Goal: Transaction & Acquisition: Purchase product/service

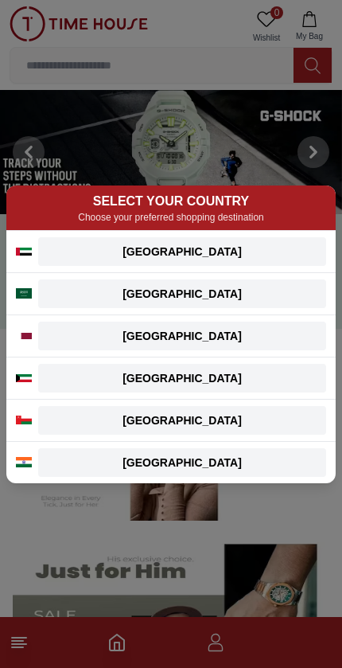
click at [269, 336] on div "Qatar" at bounding box center [182, 336] width 269 height 16
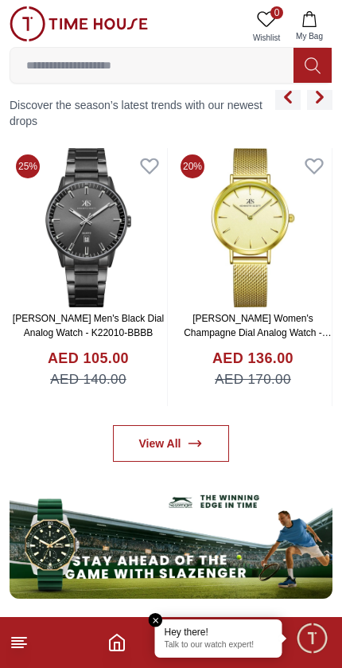
scroll to position [660, 0]
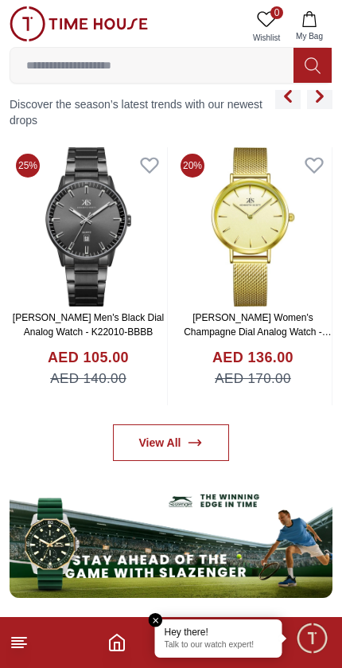
click at [198, 444] on icon at bounding box center [195, 442] width 16 height 16
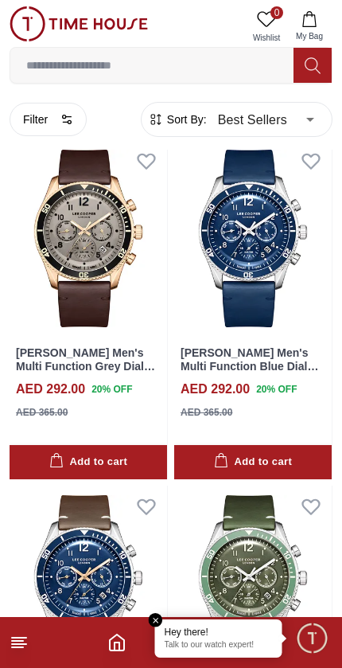
scroll to position [2468, 0]
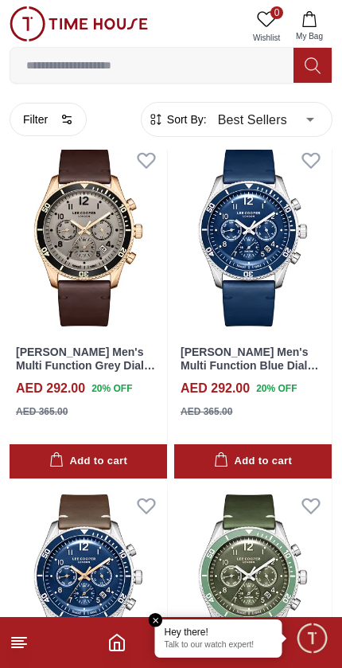
click at [279, 261] on img at bounding box center [253, 237] width 158 height 197
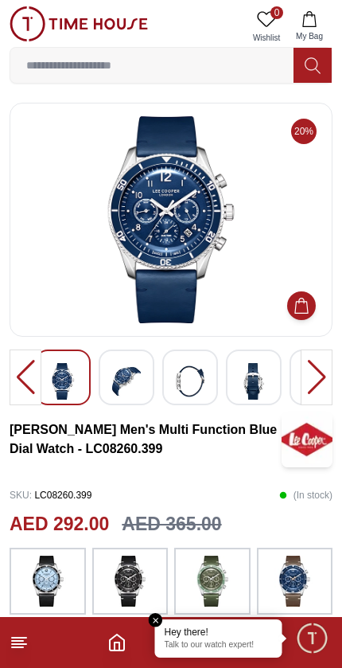
click at [255, 644] on p "Talk to our watch expert!" at bounding box center [219, 645] width 108 height 11
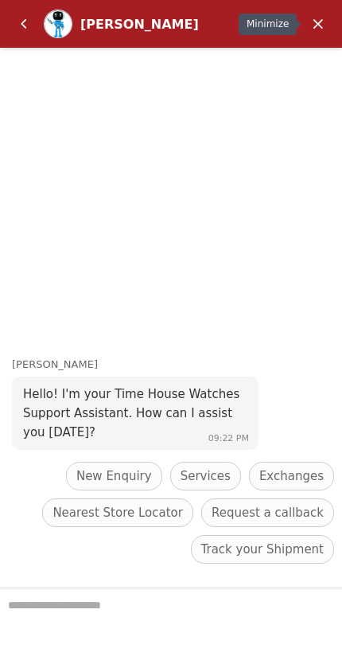
click at [311, 22] on em "Minimize" at bounding box center [318, 24] width 32 height 32
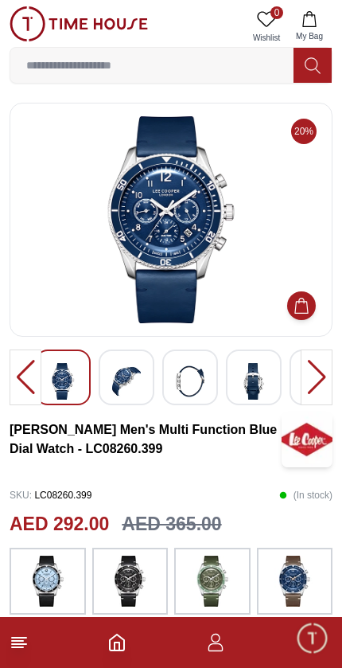
click at [212, 258] on img at bounding box center [171, 219] width 296 height 207
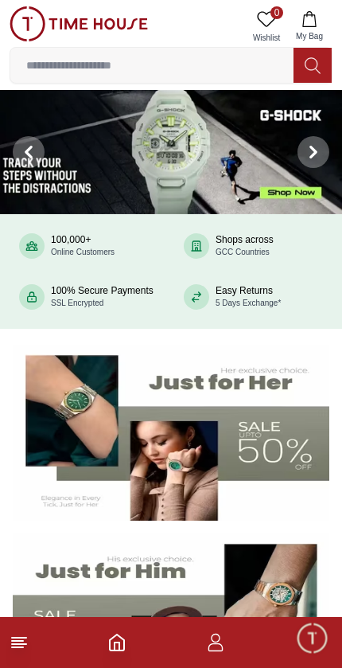
click at [215, 648] on icon "button" at bounding box center [215, 642] width 19 height 19
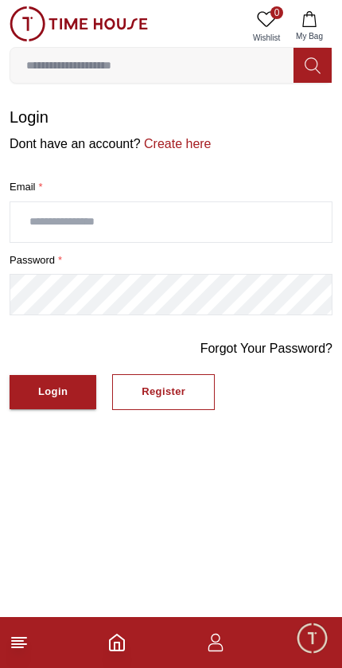
click at [241, 212] on input "text" at bounding box center [170, 222] width 321 height 40
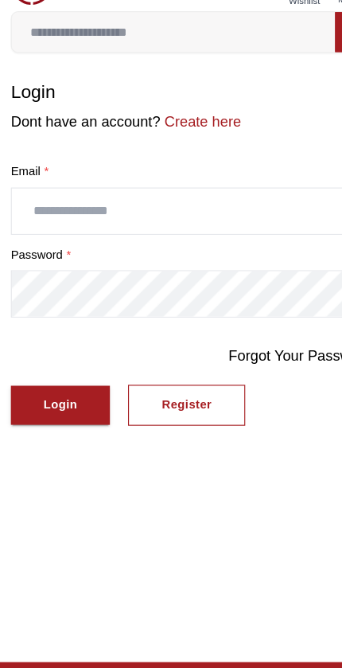
click at [184, 137] on link "Create here" at bounding box center [176, 144] width 71 height 14
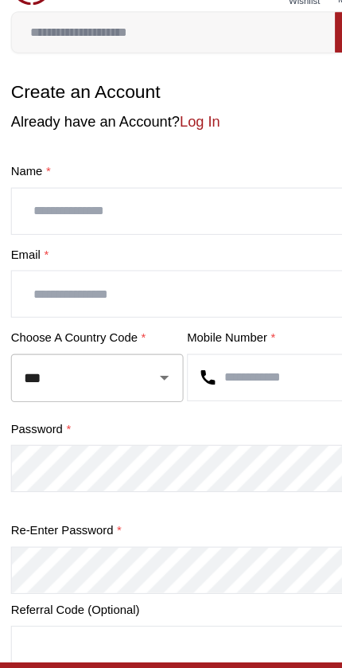
click at [238, 202] on input "text" at bounding box center [170, 222] width 321 height 40
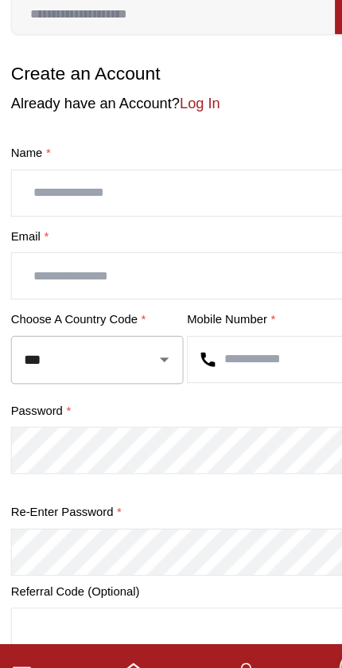
type input "*"
type input "**********"
click at [244, 197] on div "**********" at bounding box center [171, 402] width 323 height 447
click at [243, 274] on input "text" at bounding box center [170, 294] width 321 height 40
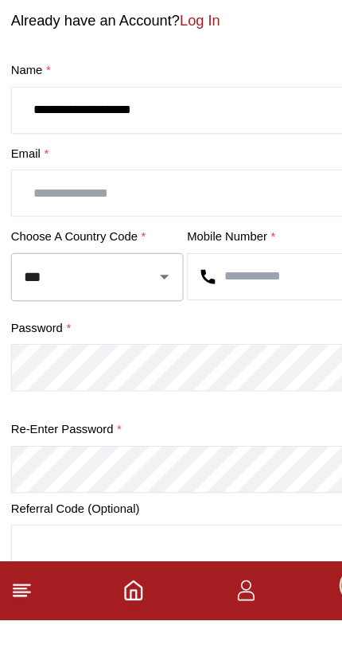
click at [179, 202] on input "**********" at bounding box center [170, 222] width 321 height 40
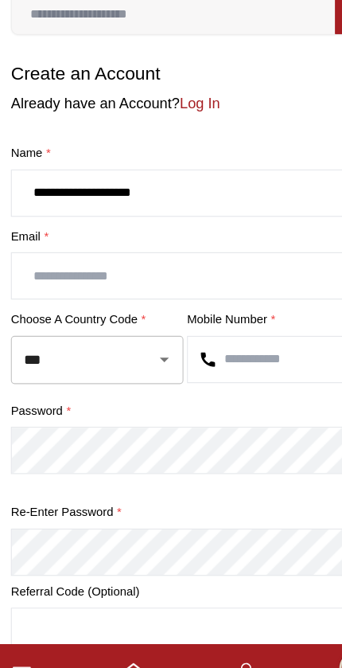
click at [143, 202] on input "**********" at bounding box center [170, 222] width 321 height 40
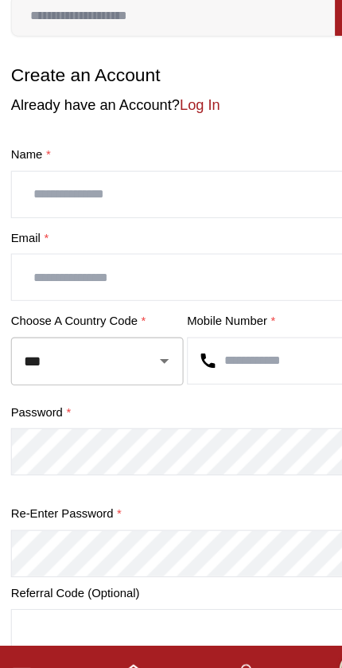
click at [97, 274] on input "text" at bounding box center [170, 294] width 321 height 40
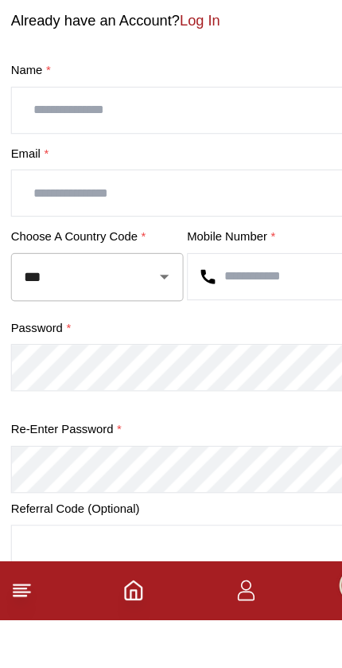
click at [114, 274] on input "text" at bounding box center [170, 294] width 321 height 40
paste input "**********"
type input "**********"
click at [138, 202] on input "text" at bounding box center [170, 222] width 321 height 40
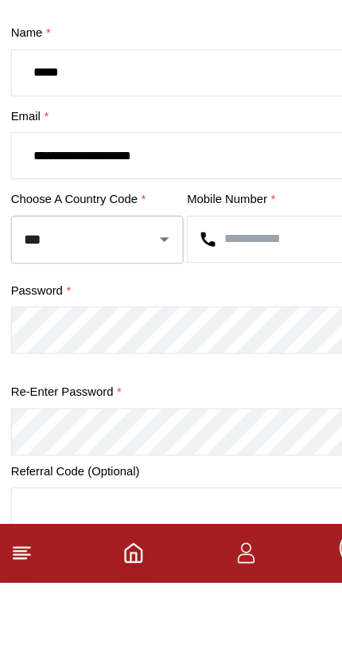
type input "*****"
click at [212, 348] on input "text" at bounding box center [248, 368] width 167 height 40
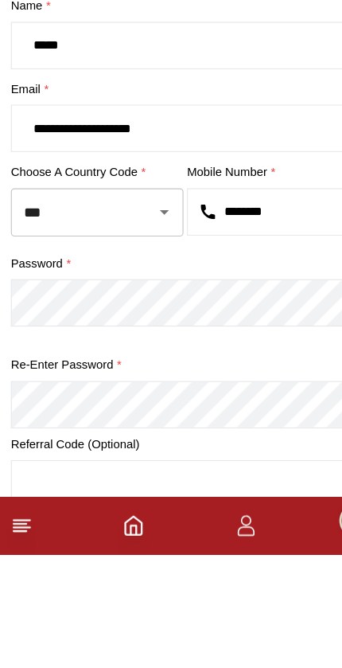
click at [145, 358] on icon "Open" at bounding box center [143, 367] width 19 height 19
type input "********"
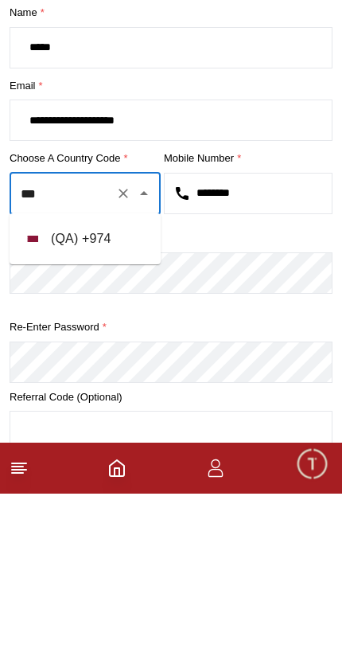
click at [127, 394] on li "( QA ) + 974" at bounding box center [85, 413] width 151 height 38
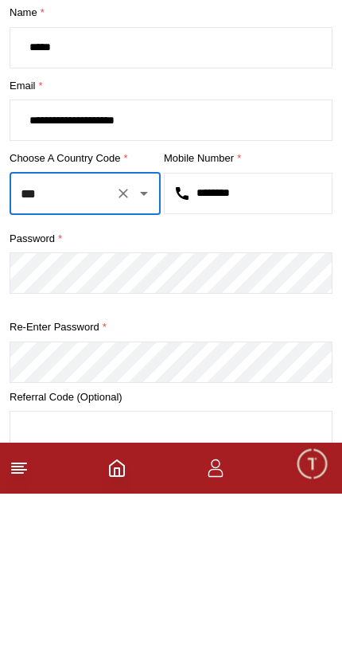
type input "***"
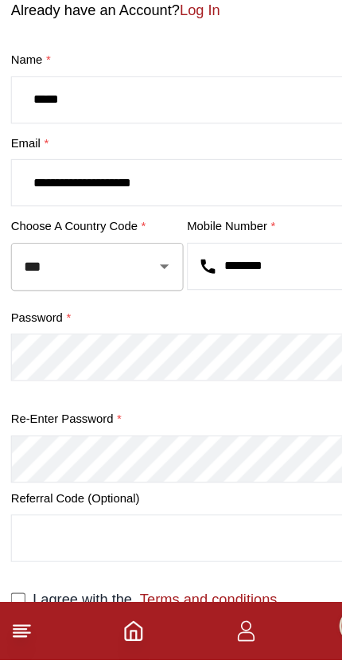
scroll to position [52, 0]
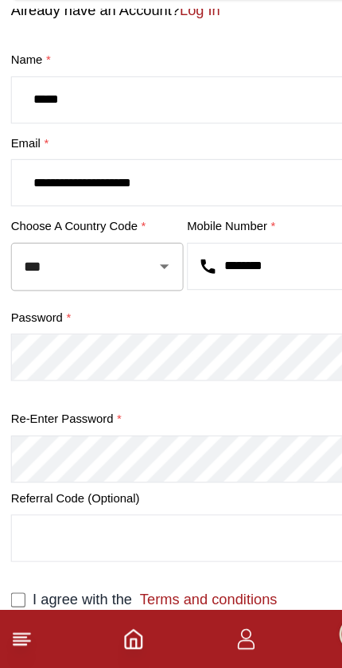
click at [171, 534] on input "text" at bounding box center [170, 554] width 321 height 40
click at [217, 534] on input "text" at bounding box center [170, 554] width 321 height 40
click at [204, 534] on input "text" at bounding box center [170, 554] width 321 height 40
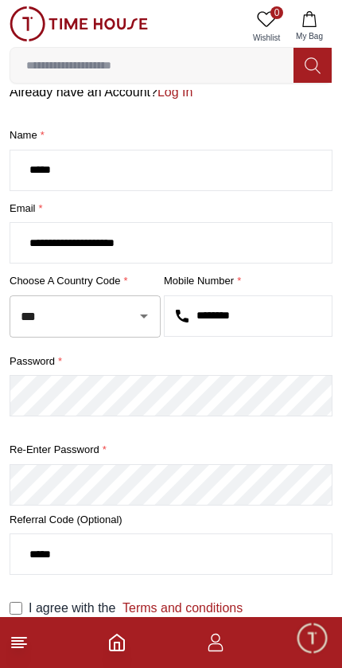
click at [68, 625] on footer at bounding box center [171, 642] width 342 height 51
click at [89, 613] on label "I agree with the Terms and conditions" at bounding box center [136, 607] width 214 height 19
click at [76, 618] on footer at bounding box center [171, 642] width 342 height 51
click at [76, 648] on footer at bounding box center [171, 642] width 342 height 51
click at [53, 654] on footer at bounding box center [171, 642] width 342 height 51
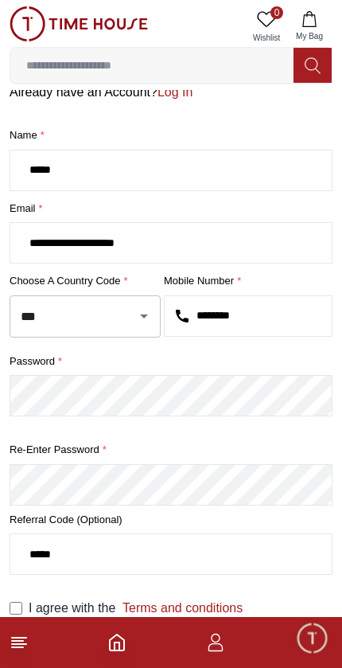
click at [10, 641] on icon at bounding box center [19, 642] width 19 height 19
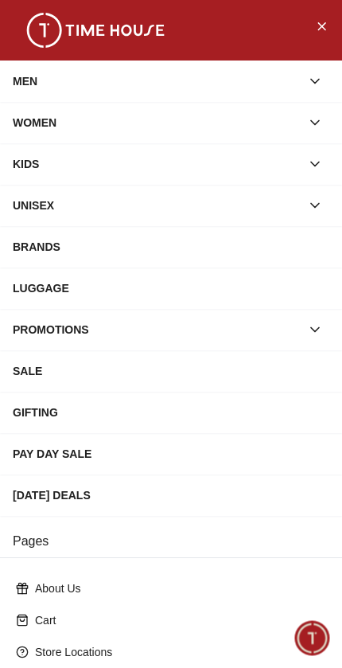
click at [318, 75] on icon "button" at bounding box center [315, 81] width 16 height 16
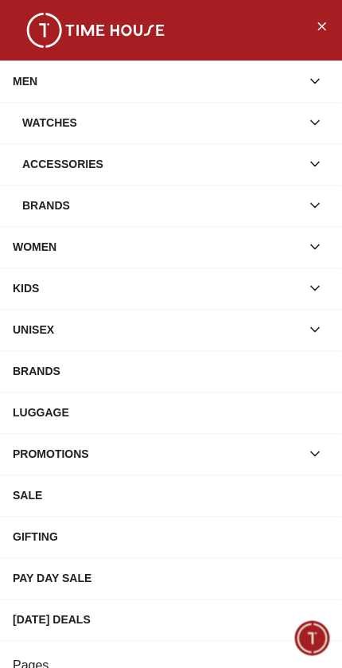
click at [300, 123] on div "Watches" at bounding box center [161, 122] width 278 height 29
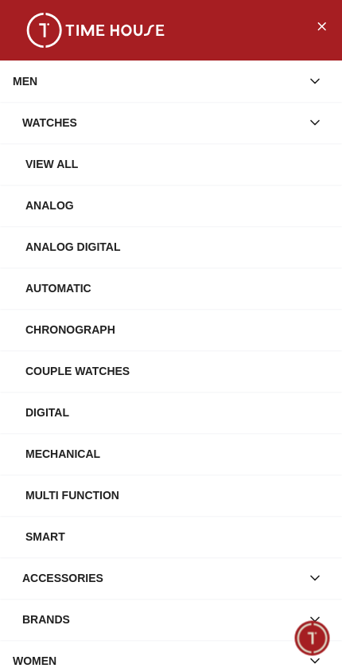
click at [248, 157] on div "View All" at bounding box center [177, 164] width 304 height 29
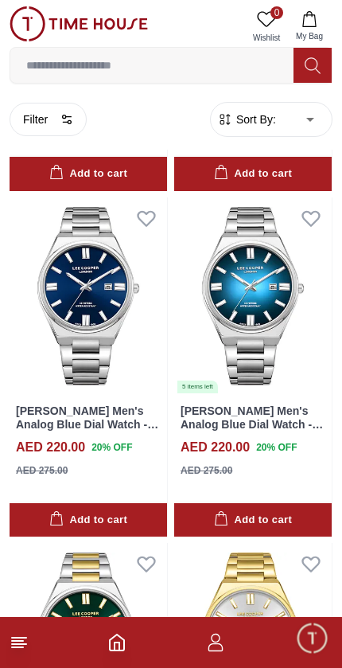
scroll to position [7935, 0]
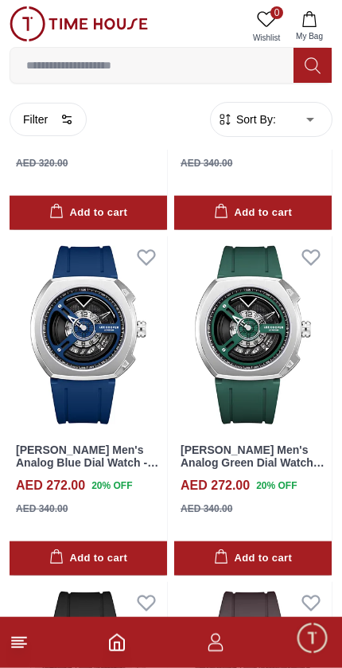
scroll to position [10681, 0]
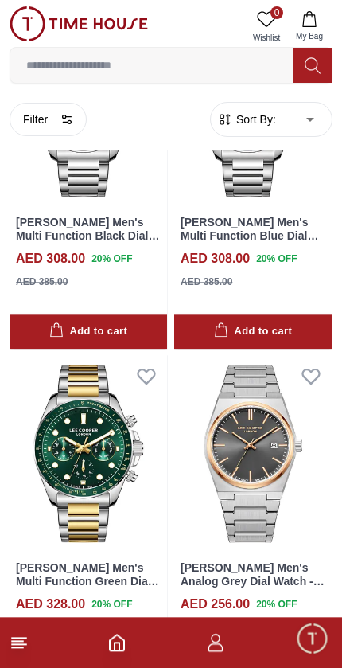
scroll to position [16427, 0]
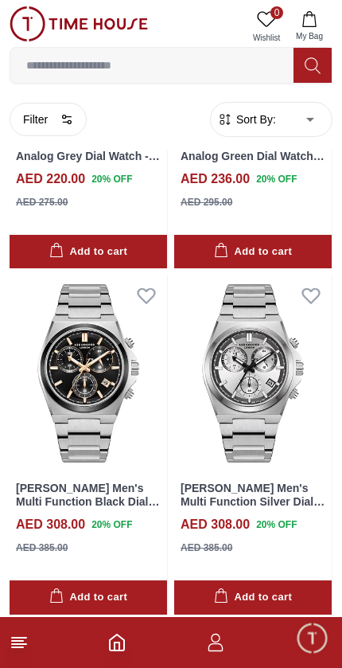
scroll to position [17880, 0]
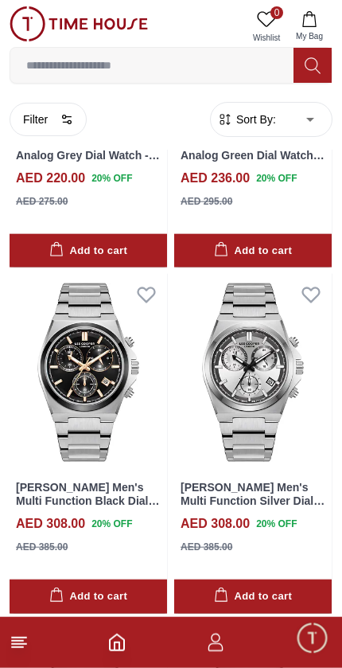
click at [143, 288] on icon at bounding box center [146, 295] width 17 height 14
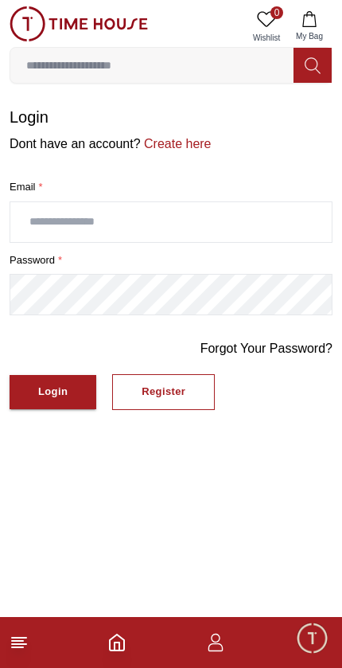
click at [173, 390] on div "Register" at bounding box center [164, 392] width 44 height 18
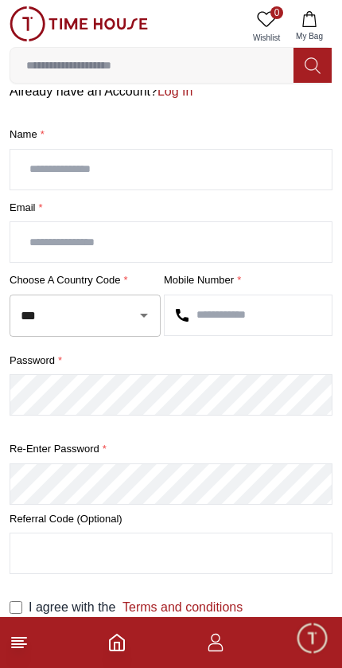
scroll to position [52, 0]
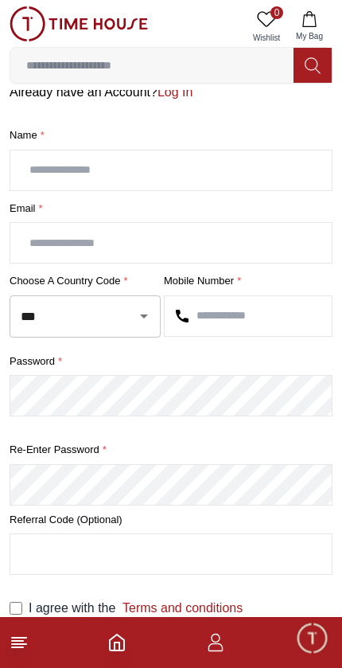
click at [22, 602] on div "I agree with the Terms and conditions" at bounding box center [171, 607] width 323 height 19
click at [182, 605] on link "Terms and conditions" at bounding box center [178, 608] width 127 height 14
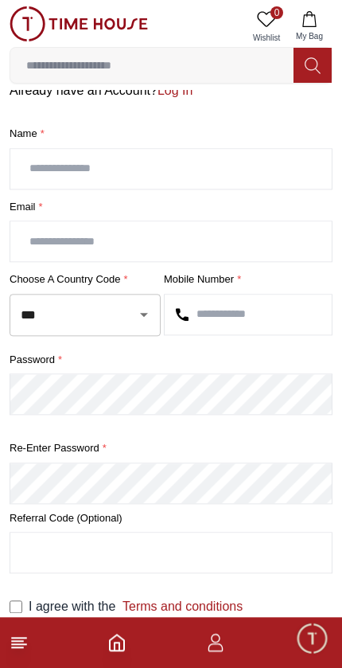
scroll to position [52, 0]
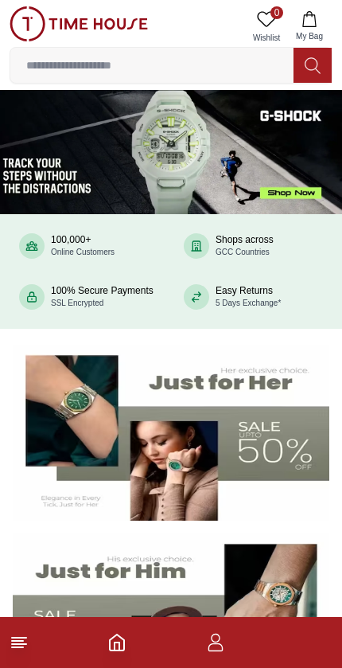
click at [58, 64] on input at bounding box center [151, 65] width 283 height 32
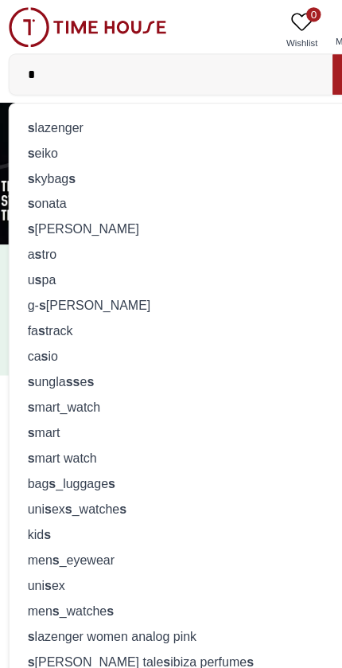
type input "*"
click at [22, 132] on div "s eiko" at bounding box center [171, 134] width 302 height 22
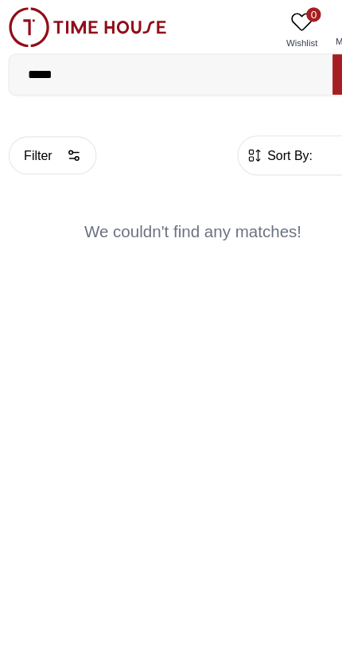
click at [62, 64] on input "*****" at bounding box center [151, 65] width 283 height 32
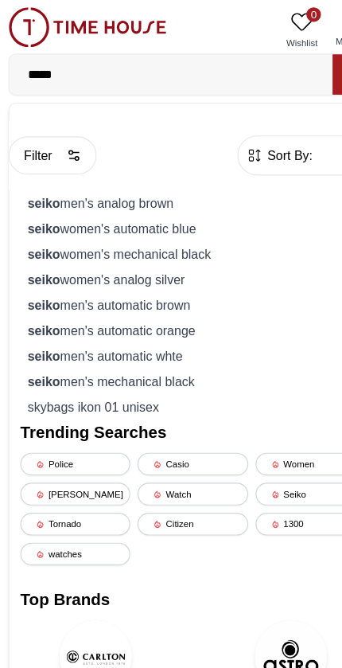
click at [45, 181] on strong "seiko" at bounding box center [40, 178] width 29 height 13
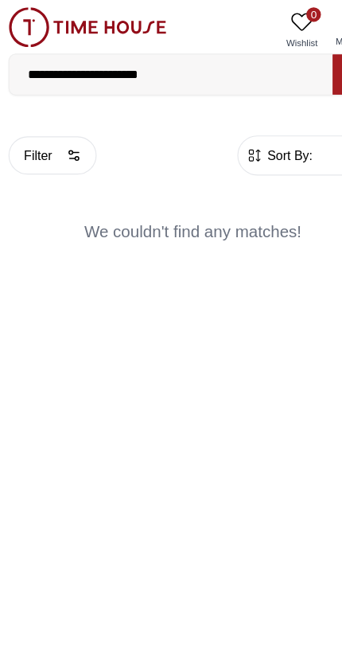
click at [158, 68] on input "**********" at bounding box center [151, 65] width 283 height 32
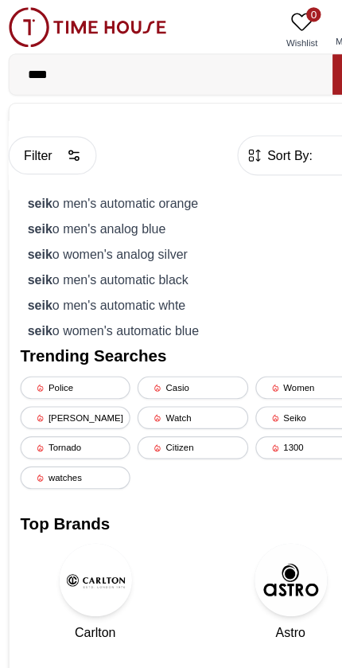
type input "***"
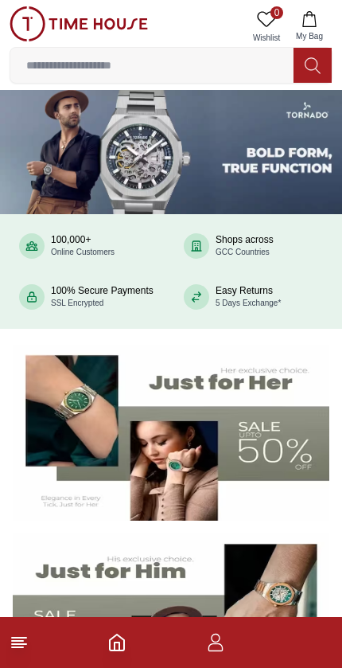
click at [68, 63] on input at bounding box center [151, 65] width 283 height 32
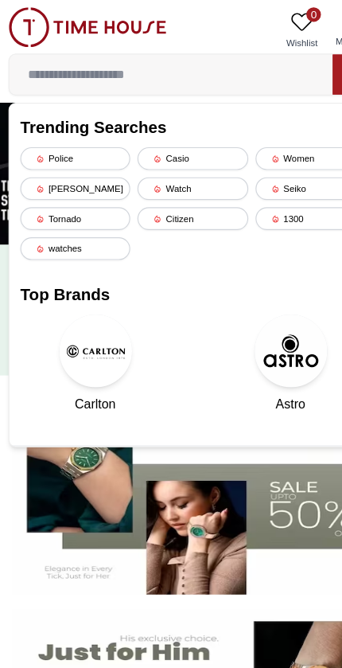
click at [245, 167] on div "Seiko" at bounding box center [274, 165] width 96 height 20
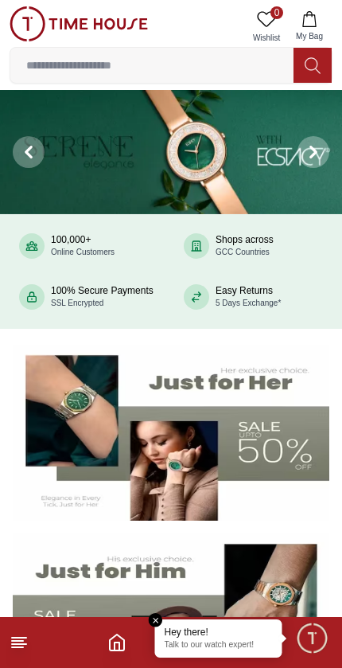
click at [216, 64] on input at bounding box center [151, 65] width 283 height 32
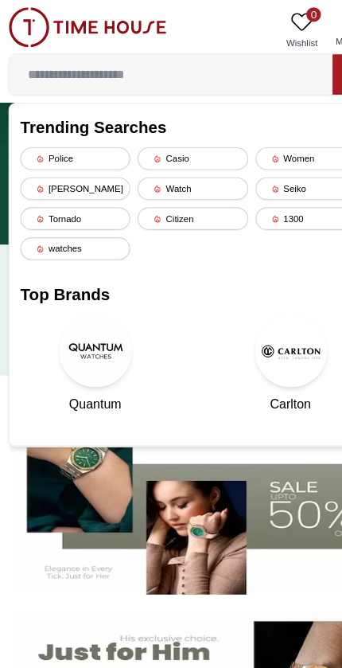
click at [264, 168] on div "Seiko" at bounding box center [274, 165] width 96 height 20
